Goal: Transaction & Acquisition: Book appointment/travel/reservation

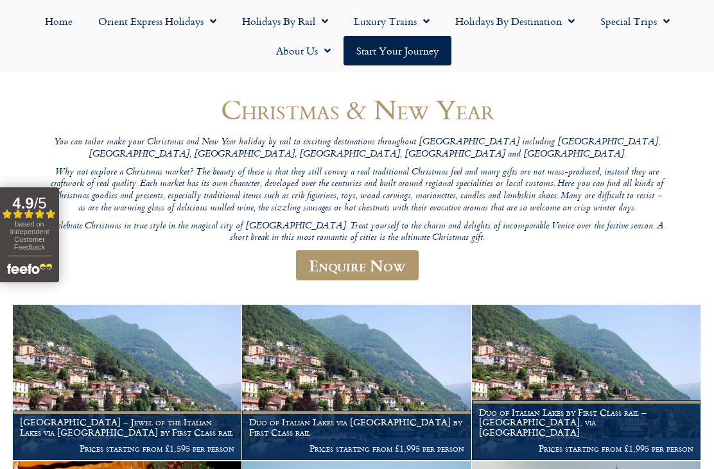
scroll to position [112, 0]
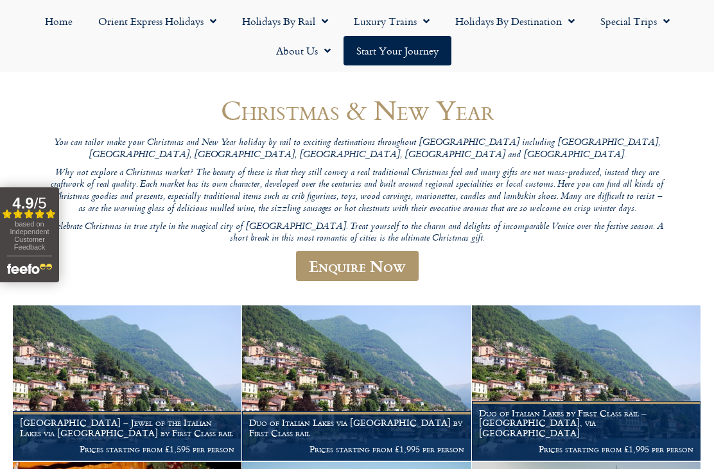
click at [523, 26] on link "Holidays by Destination" at bounding box center [515, 21] width 145 height 30
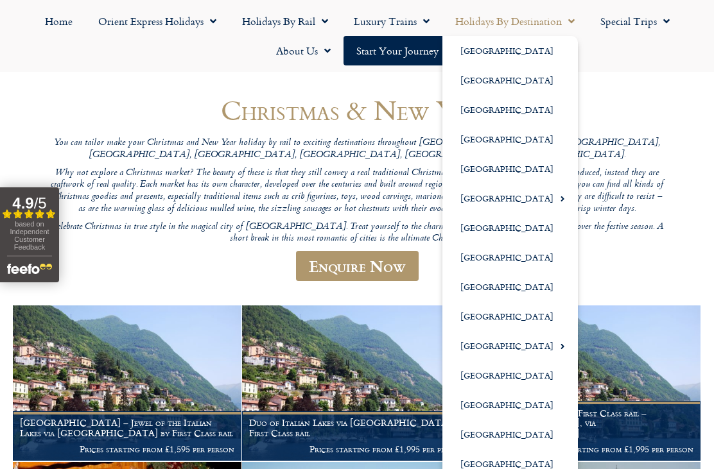
click at [401, 26] on link "Luxury Trains" at bounding box center [391, 21] width 101 height 30
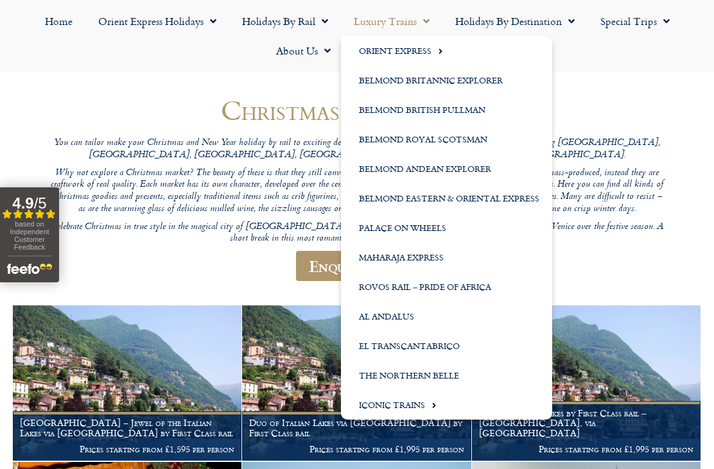
click at [301, 19] on link "Holidays by Rail" at bounding box center [285, 21] width 112 height 30
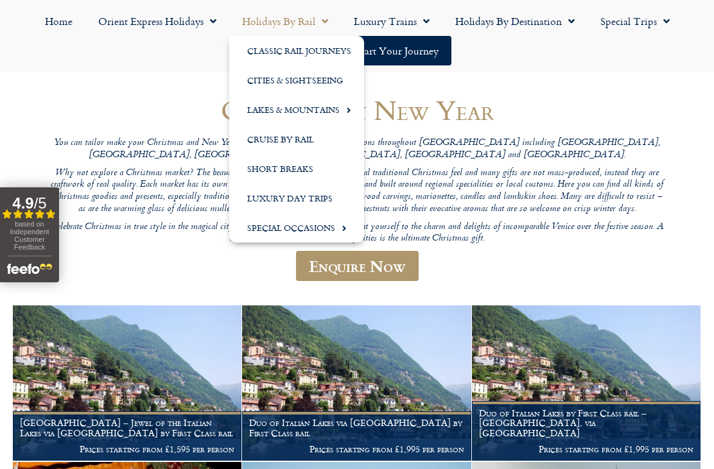
click at [318, 234] on link "Special Occasions" at bounding box center [296, 228] width 135 height 30
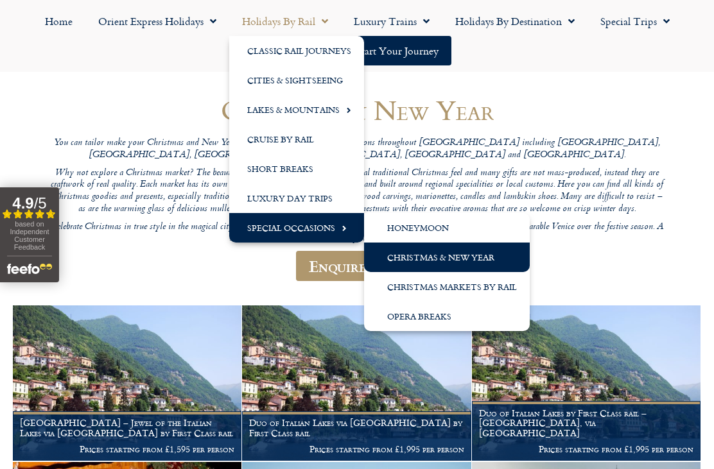
click at [437, 259] on link "Christmas & New Year" at bounding box center [447, 258] width 166 height 30
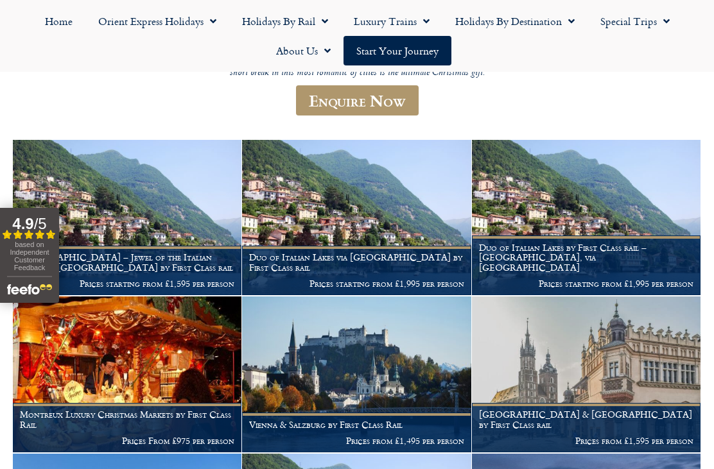
scroll to position [278, 0]
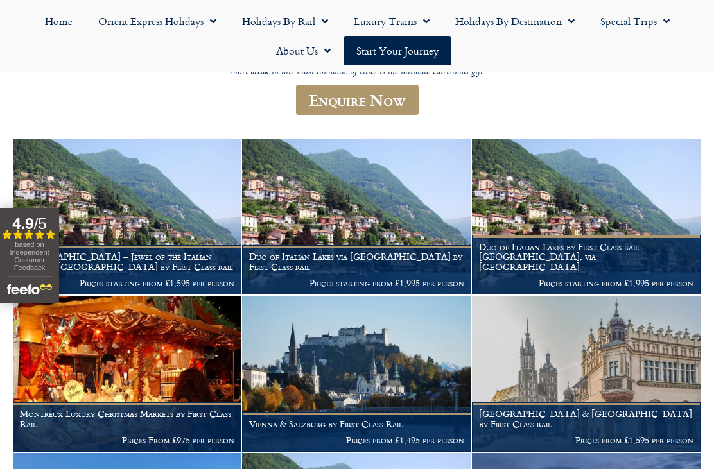
click at [381, 390] on img at bounding box center [356, 374] width 229 height 156
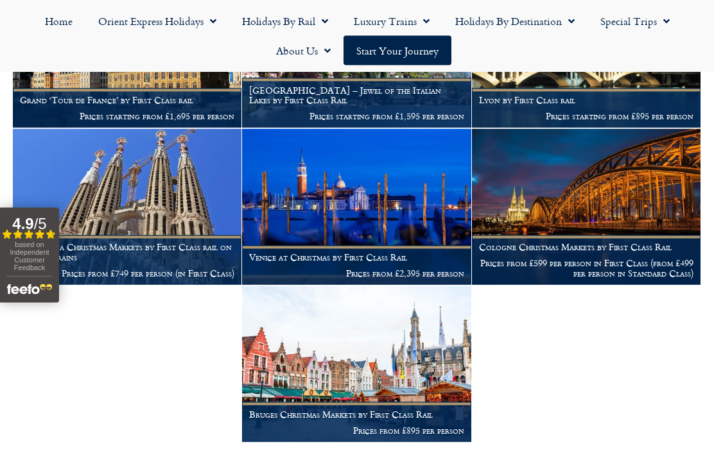
scroll to position [760, 0]
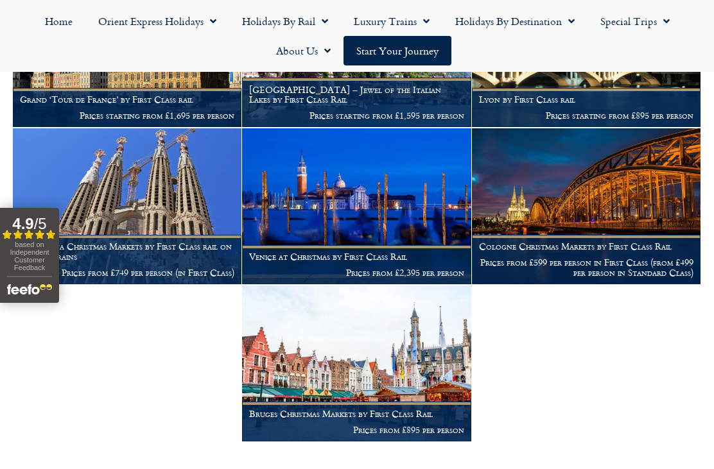
click at [351, 221] on img at bounding box center [356, 206] width 229 height 156
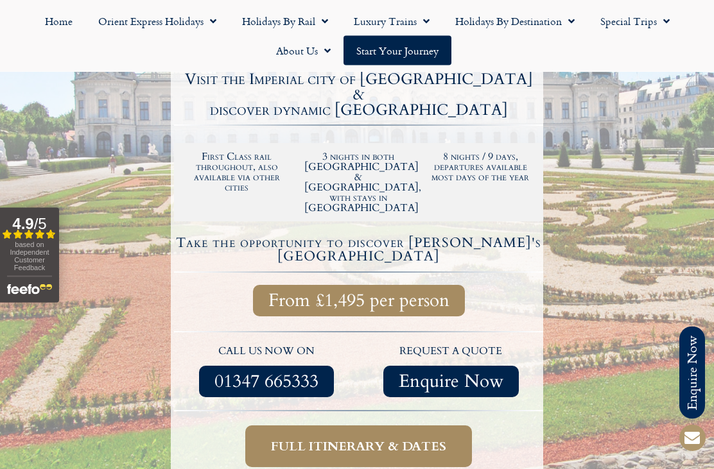
scroll to position [349, 0]
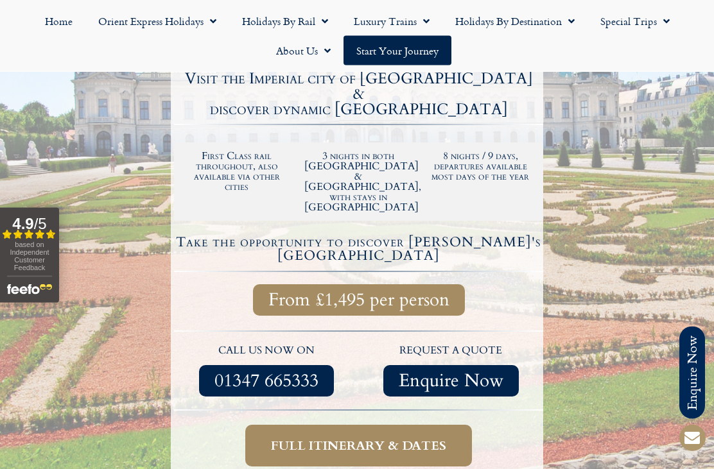
click at [411, 439] on span "Full itinerary & dates" at bounding box center [358, 447] width 175 height 16
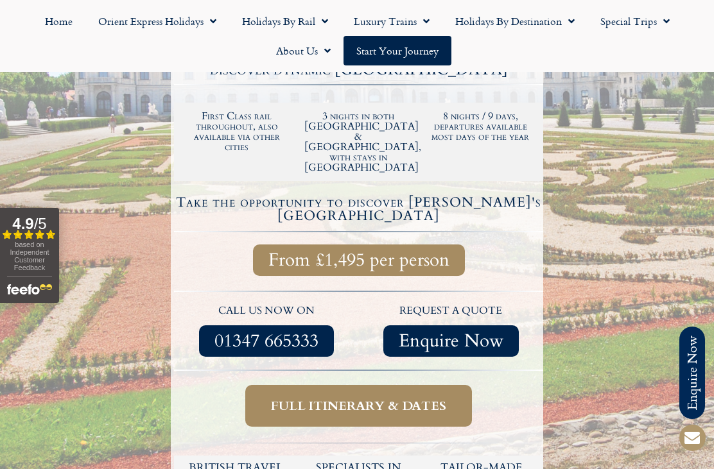
scroll to position [391, 0]
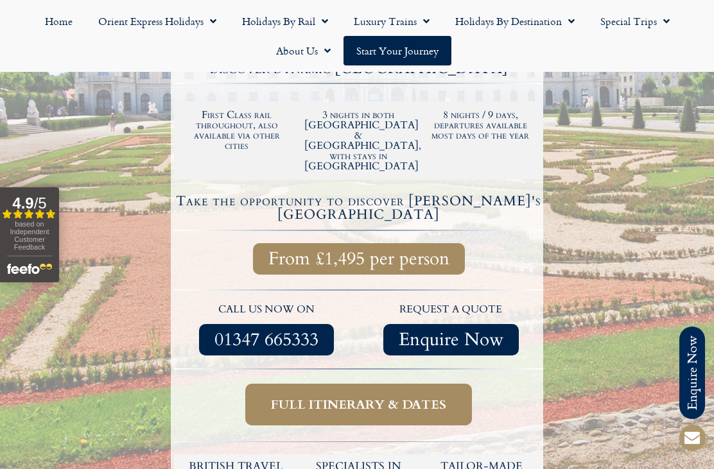
click at [391, 397] on span "Full itinerary & dates" at bounding box center [358, 405] width 175 height 16
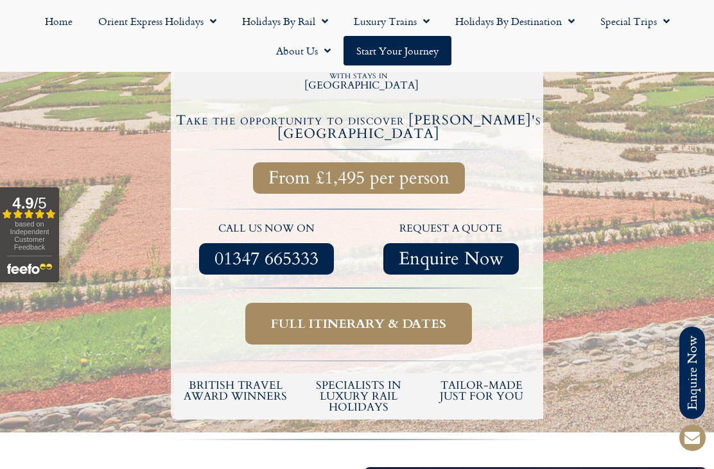
scroll to position [471, 0]
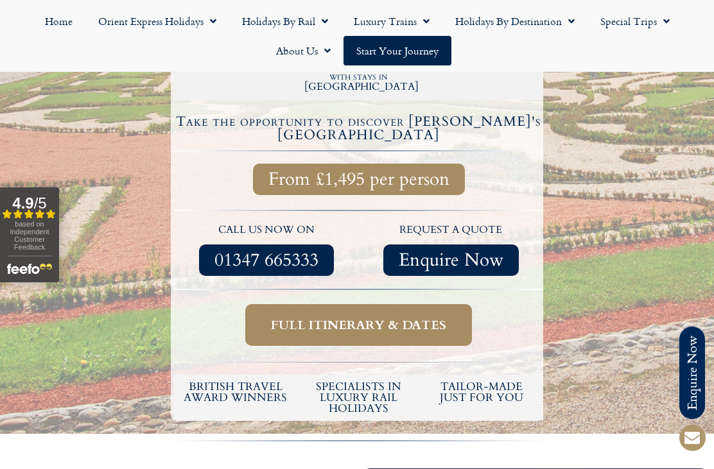
click at [397, 317] on span "Full itinerary & dates" at bounding box center [358, 325] width 175 height 16
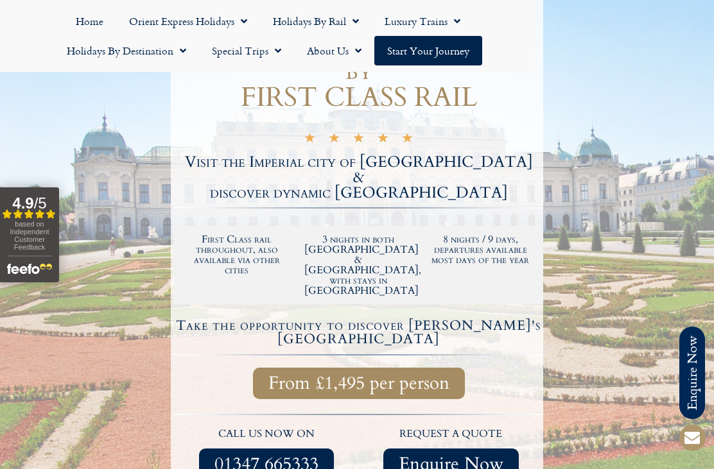
scroll to position [213, 0]
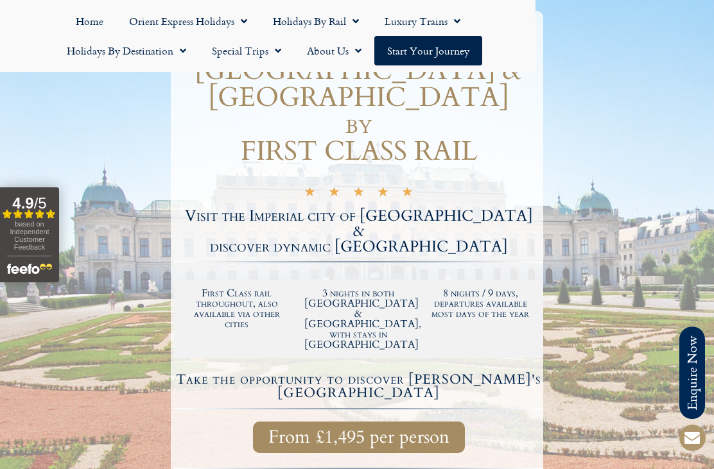
scroll to position [391, 0]
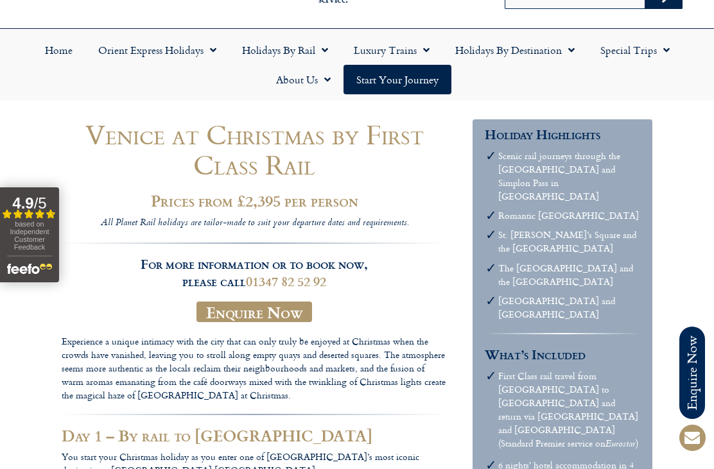
scroll to position [80, 0]
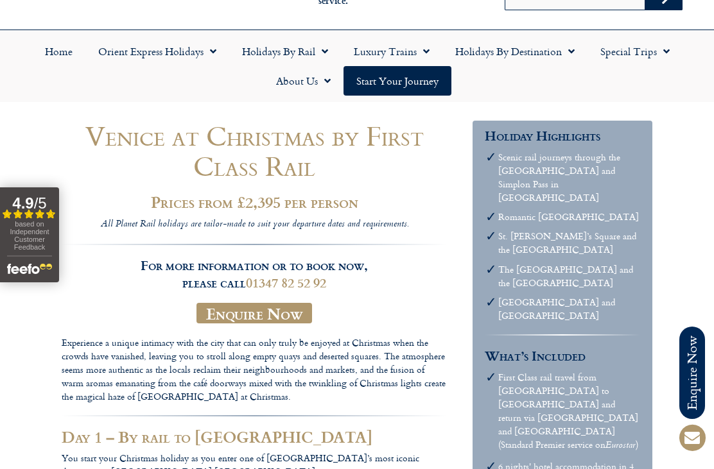
click at [635, 43] on link "Special Trips" at bounding box center [635, 52] width 95 height 30
